Goal: Find specific page/section

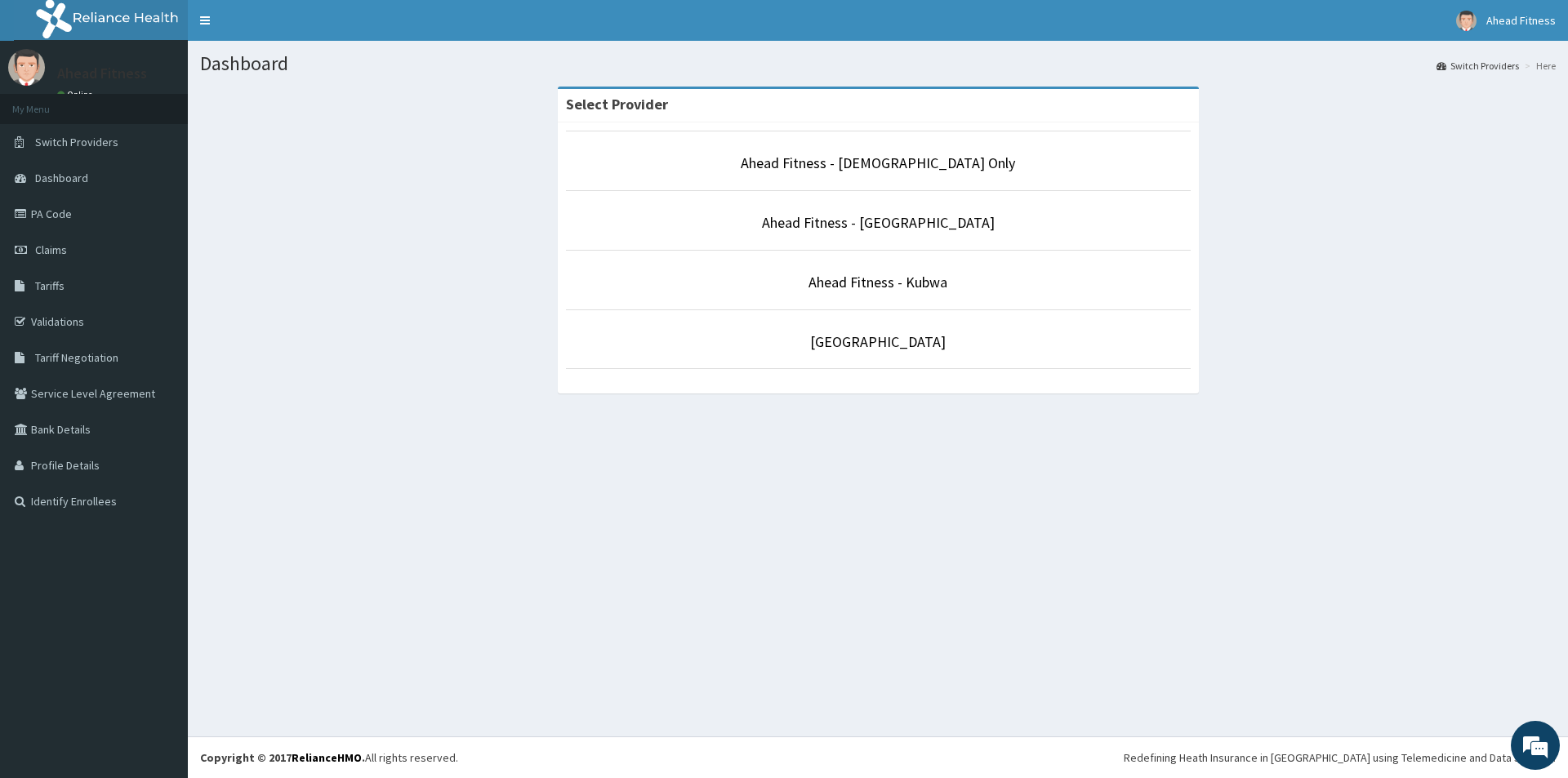
click at [907, 211] on li "Ahead Fitness - Danglo Plaza" at bounding box center [879, 220] width 624 height 60
click at [909, 223] on link "Ahead Fitness - Danglo Plaza" at bounding box center [879, 222] width 232 height 19
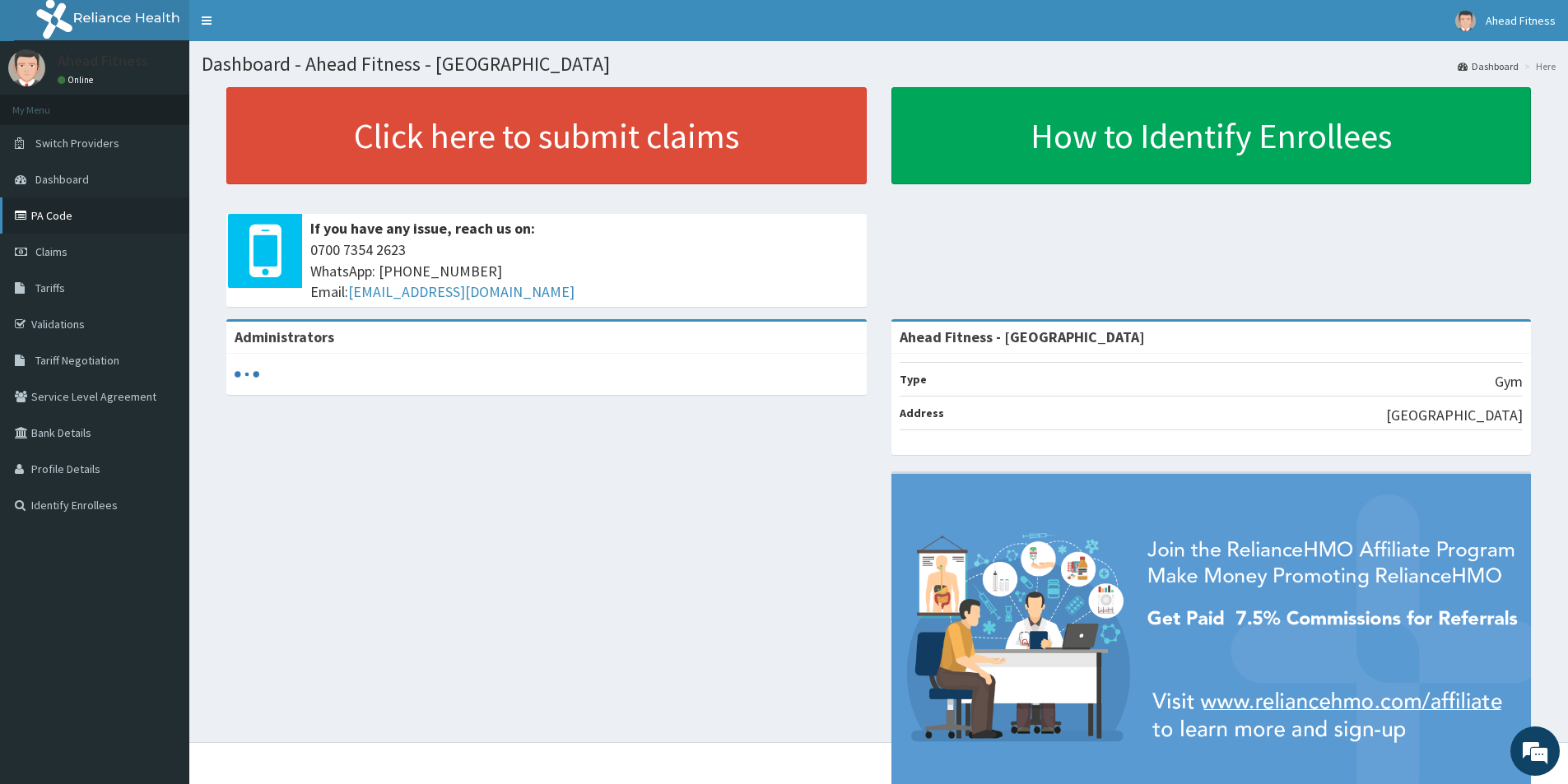
click at [67, 217] on link "PA Code" at bounding box center [94, 215] width 190 height 36
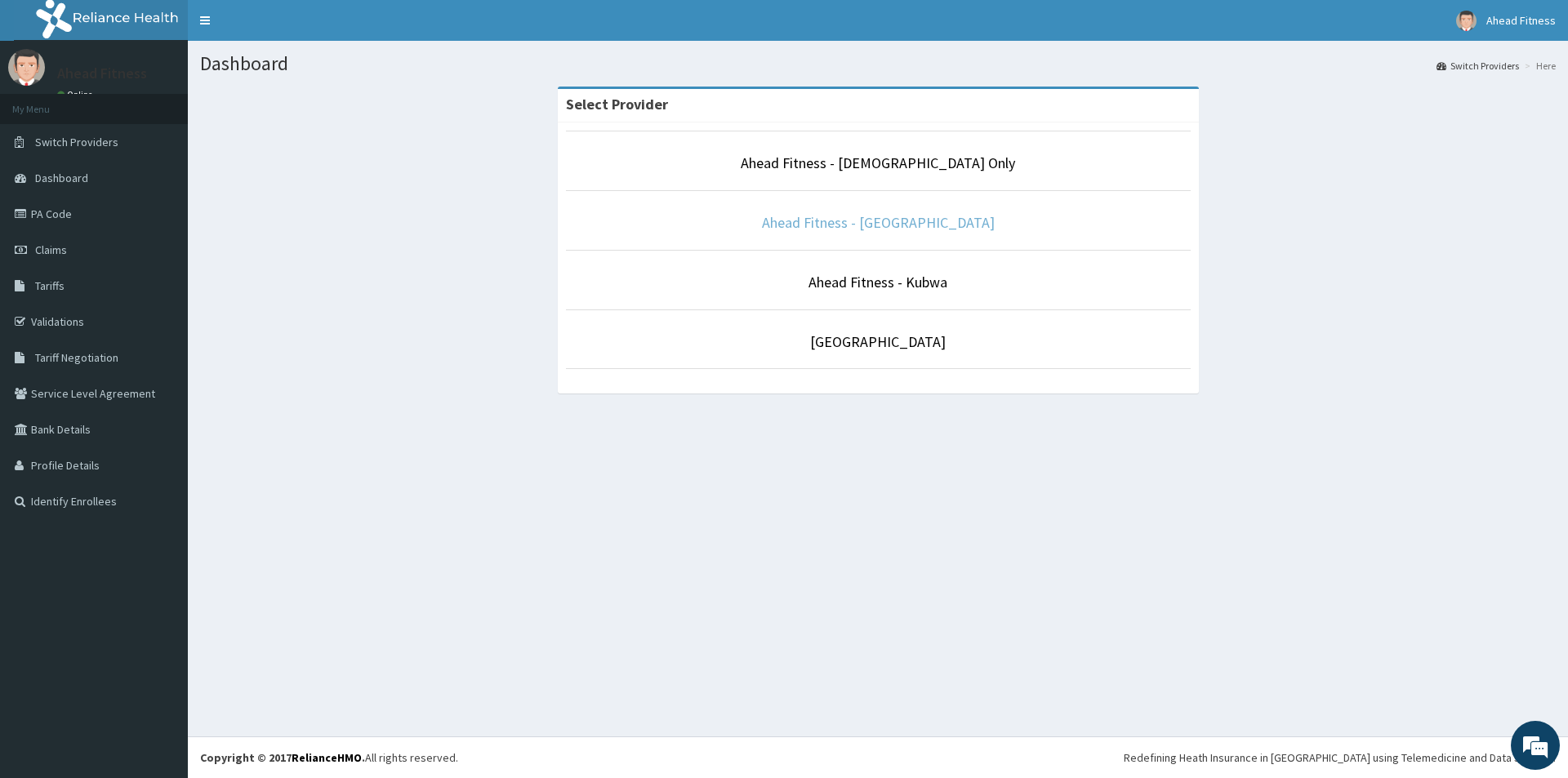
click at [944, 227] on link "Ahead Fitness - Danglo Plaza" at bounding box center [879, 222] width 232 height 19
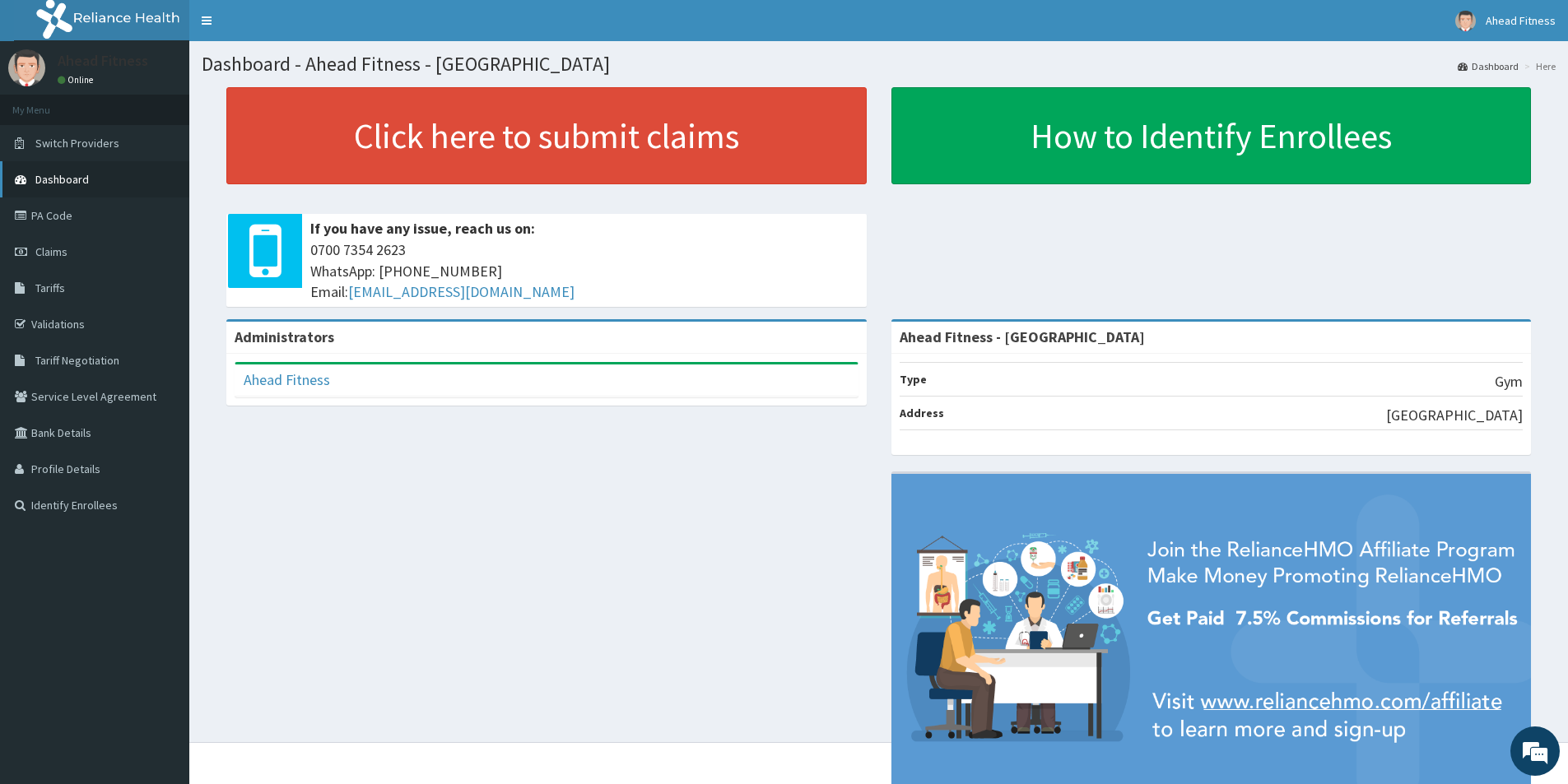
click at [68, 175] on span "Dashboard" at bounding box center [63, 179] width 54 height 15
click at [61, 210] on link "PA Code" at bounding box center [94, 215] width 190 height 36
